Goal: Information Seeking & Learning: Learn about a topic

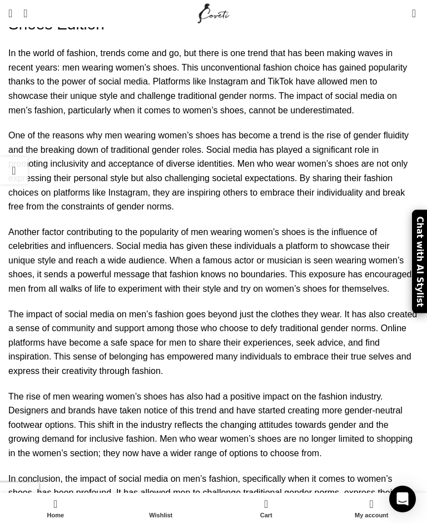
scroll to position [5747, 0]
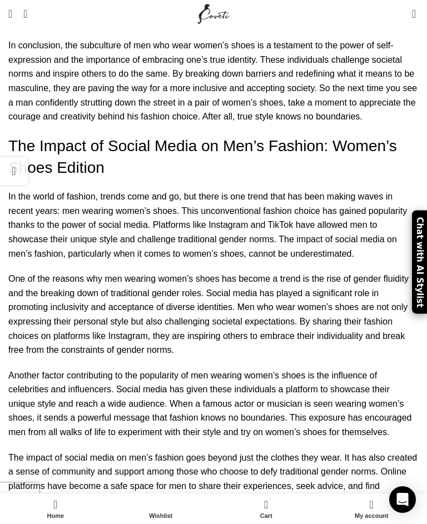
scroll to position [5604, 0]
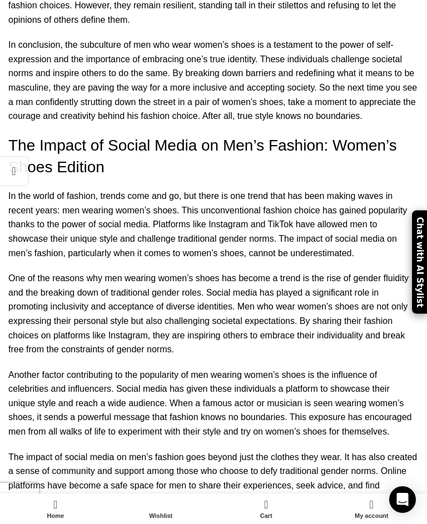
click at [5, 167] on link at bounding box center [14, 171] width 28 height 28
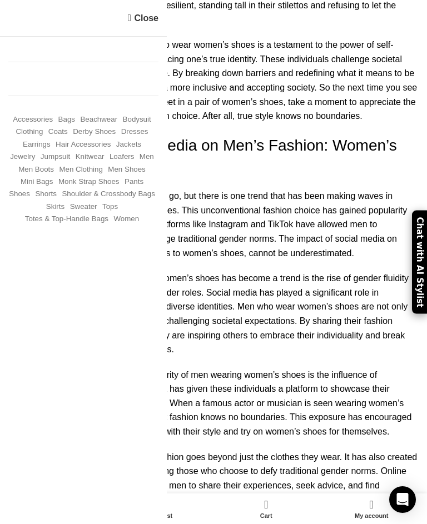
click at [135, 24] on link "Close" at bounding box center [143, 18] width 31 height 14
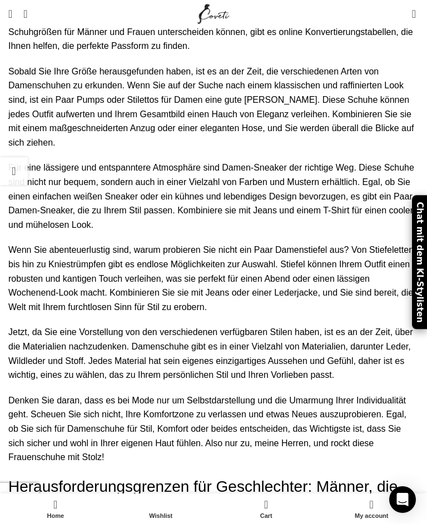
scroll to position [7455, 0]
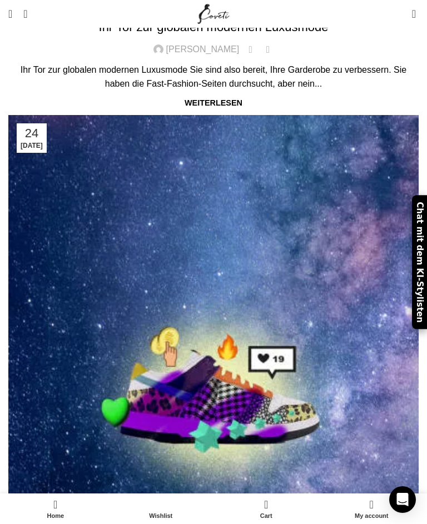
scroll to position [504, 0]
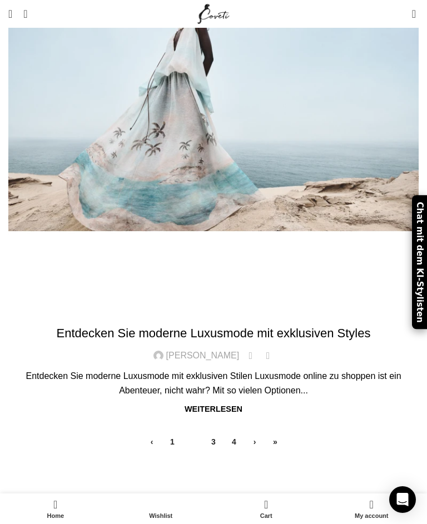
scroll to position [719, 0]
